Goal: Information Seeking & Learning: Learn about a topic

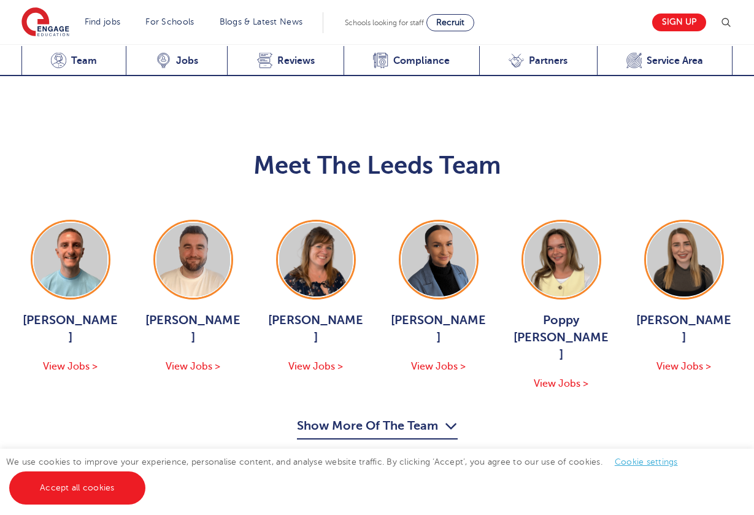
scroll to position [1361, 0]
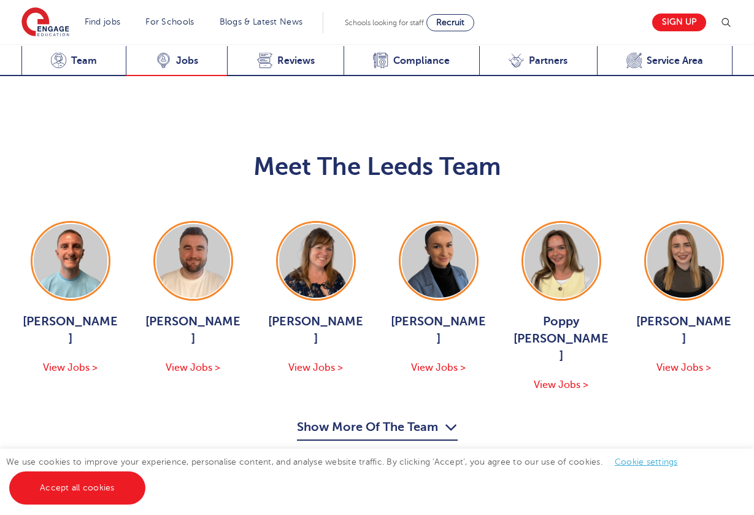
click at [163, 64] on icon at bounding box center [163, 59] width 10 height 10
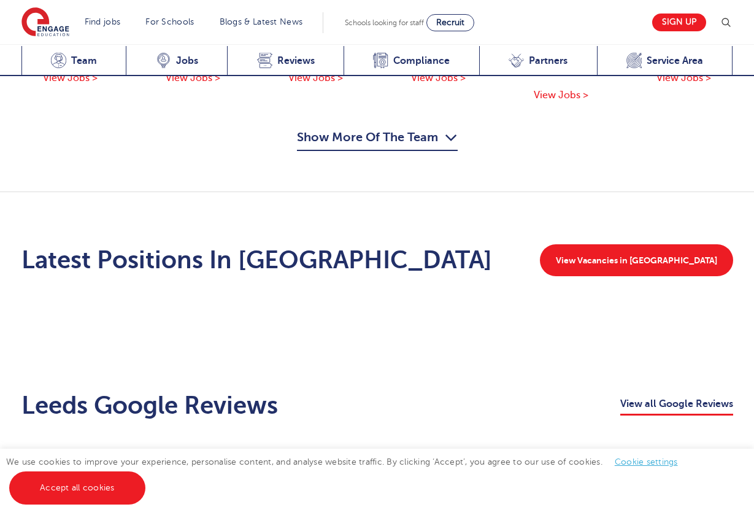
scroll to position [1579, 0]
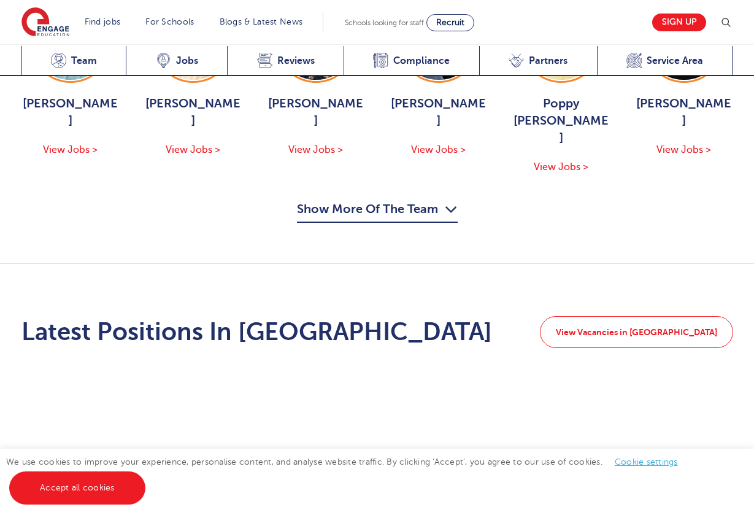
click at [660, 316] on link "View Vacancies in Leeds" at bounding box center [636, 332] width 193 height 32
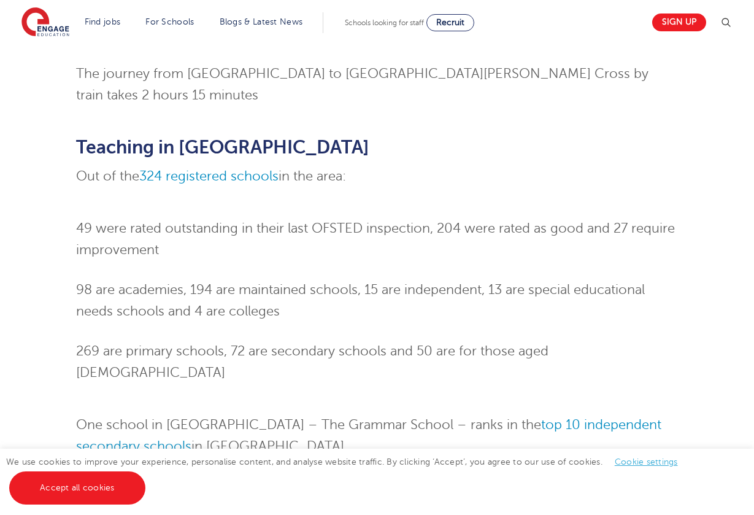
scroll to position [834, 0]
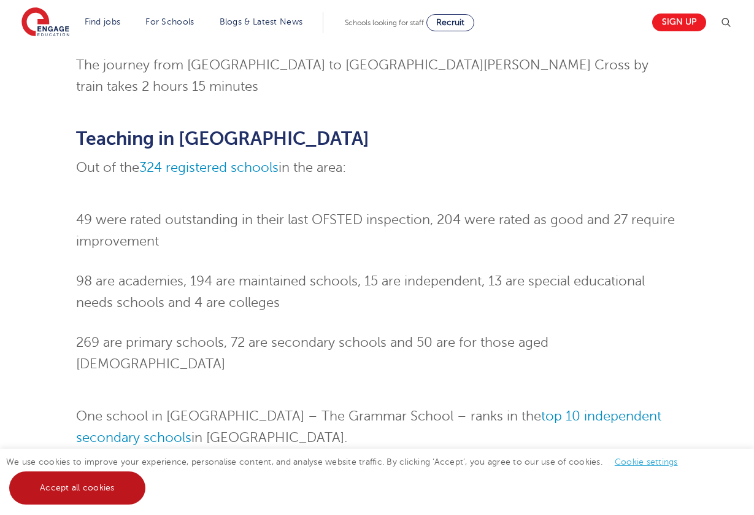
click at [118, 480] on link "Accept all cookies" at bounding box center [77, 487] width 136 height 33
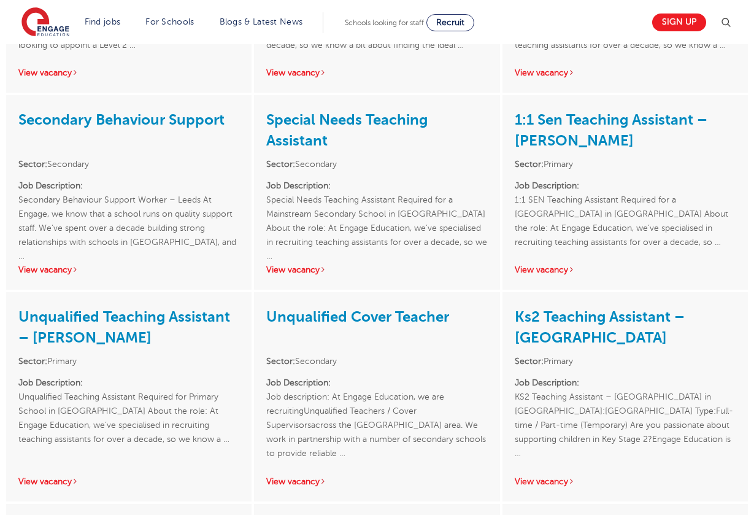
scroll to position [1842, 0]
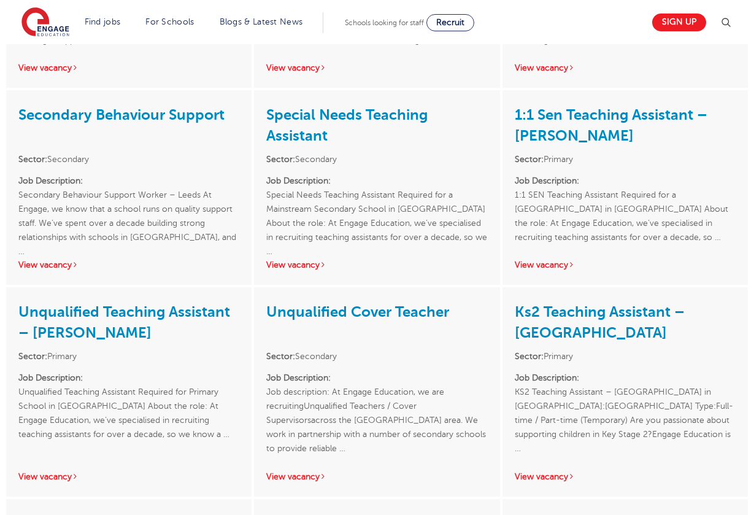
click at [349, 303] on link "Unqualified Cover Teacher" at bounding box center [357, 311] width 183 height 17
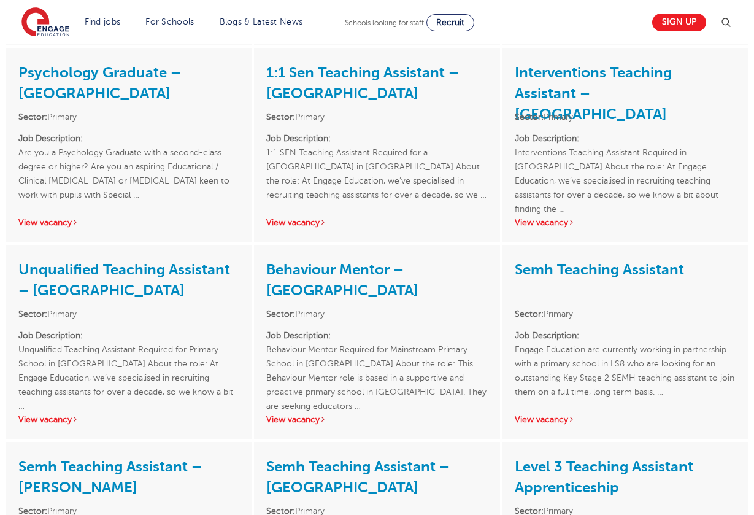
scroll to position [2294, 0]
click at [122, 260] on link "Unqualified Teaching Assistant – Leeds" at bounding box center [124, 279] width 212 height 38
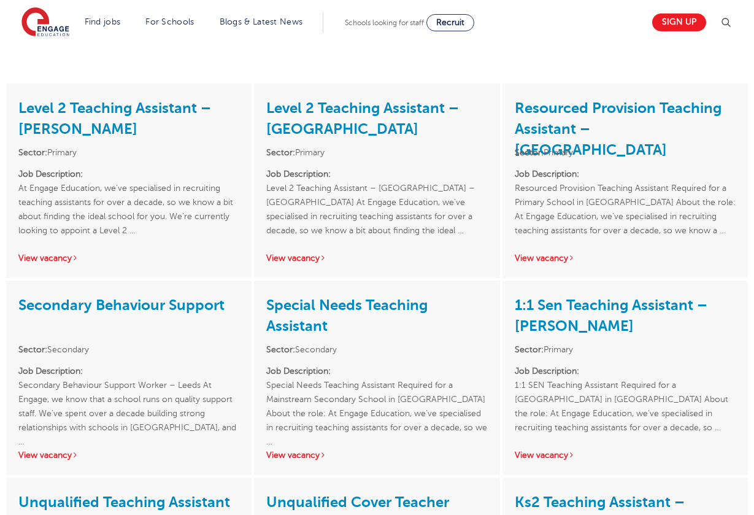
scroll to position [1684, 0]
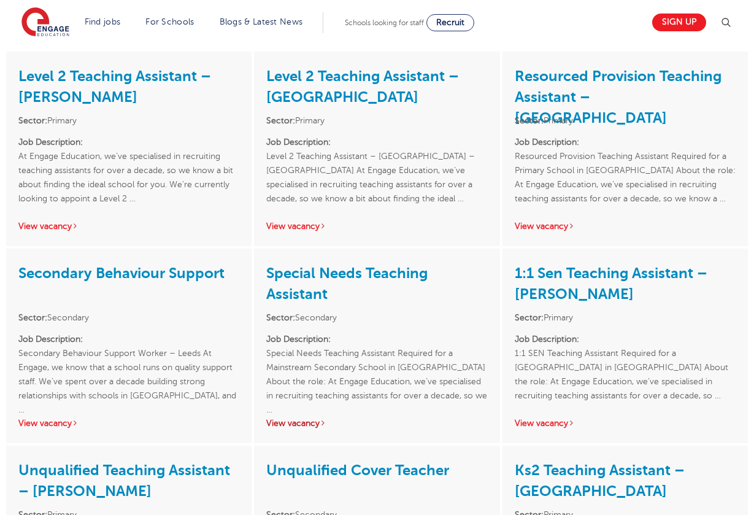
click at [289, 418] on link "View vacancy" at bounding box center [296, 422] width 60 height 9
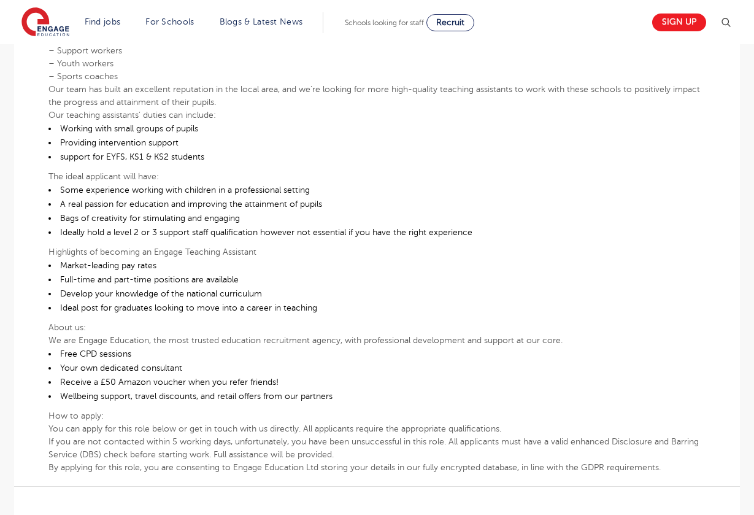
scroll to position [549, 0]
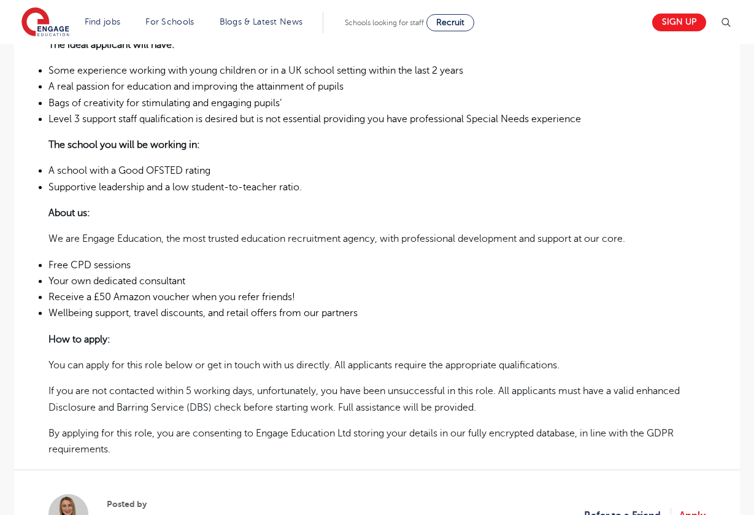
scroll to position [862, 0]
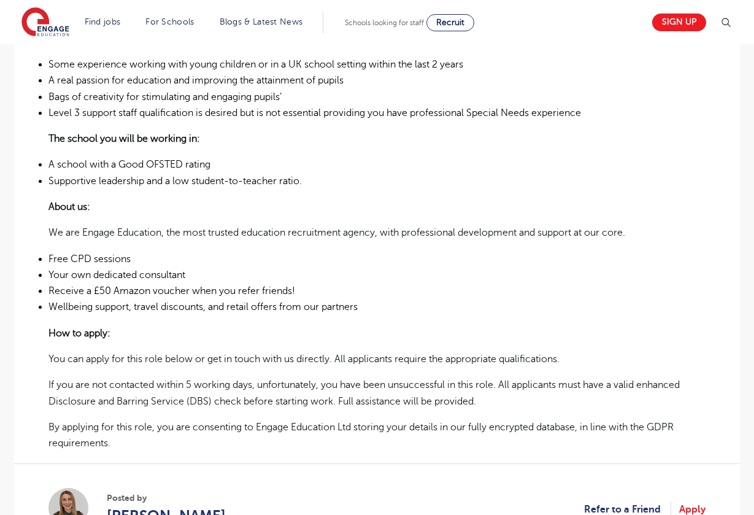
click at [90, 251] on li "Free CPD sessions" at bounding box center [376, 259] width 657 height 16
drag, startPoint x: 71, startPoint y: 253, endPoint x: 85, endPoint y: 253, distance: 14.7
click at [85, 253] on li "Free CPD sessions" at bounding box center [376, 259] width 657 height 16
